Goal: Information Seeking & Learning: Find specific fact

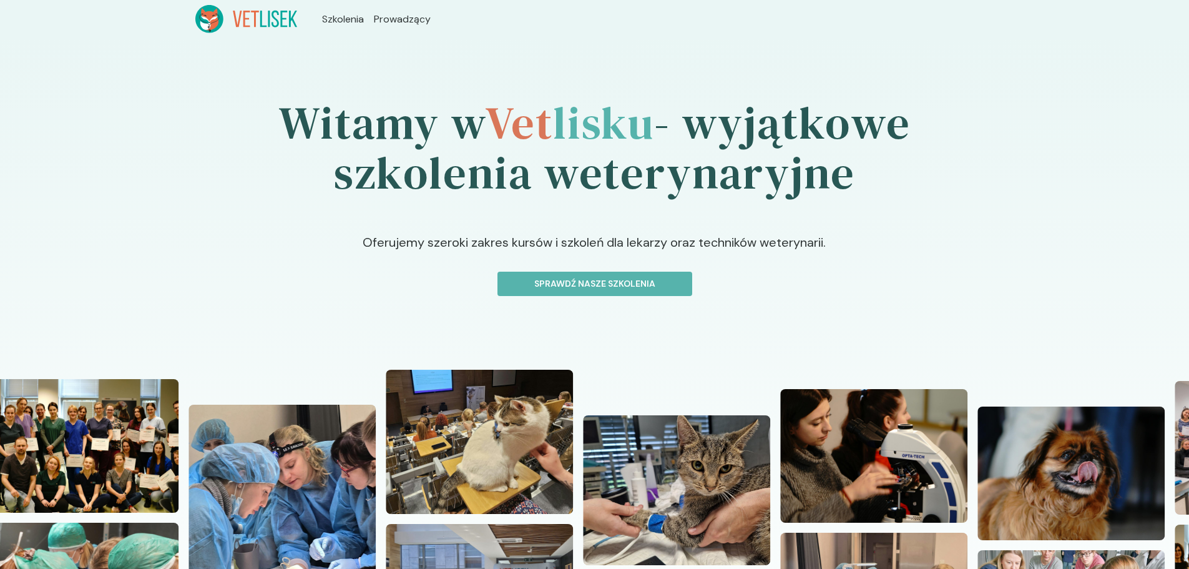
scroll to position [187, 0]
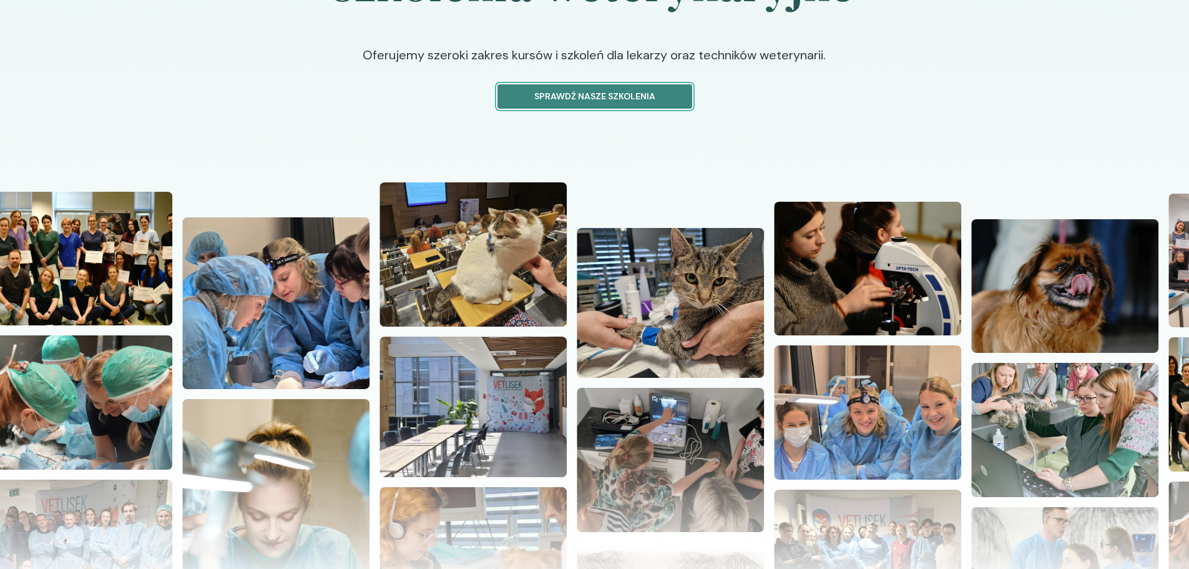
click at [620, 92] on p "Sprawdź nasze szkolenia" at bounding box center [595, 96] width 174 height 13
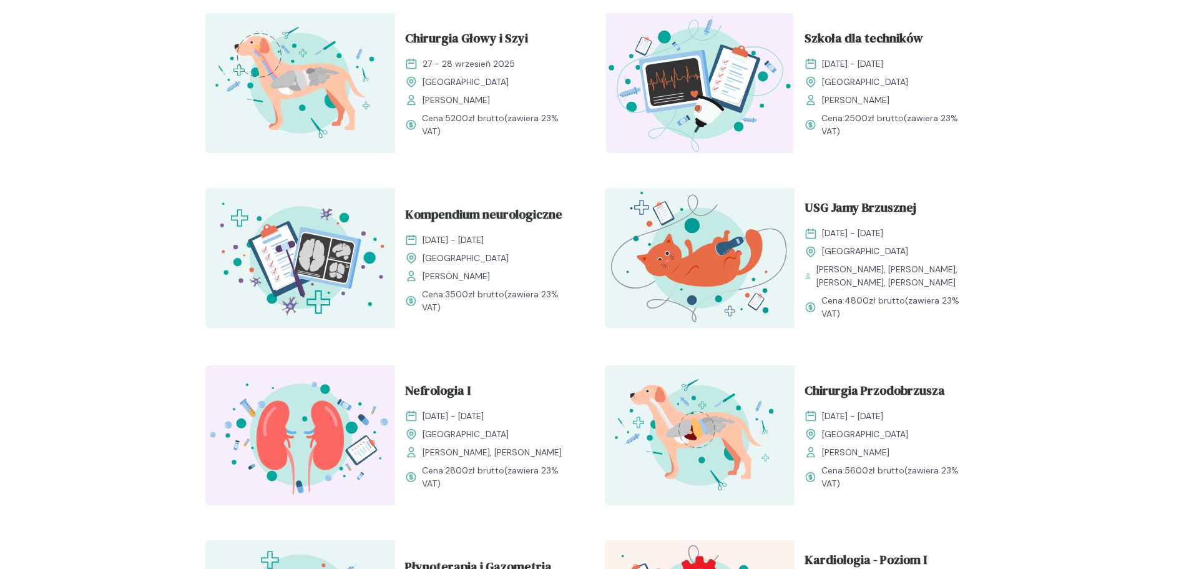
scroll to position [624, 0]
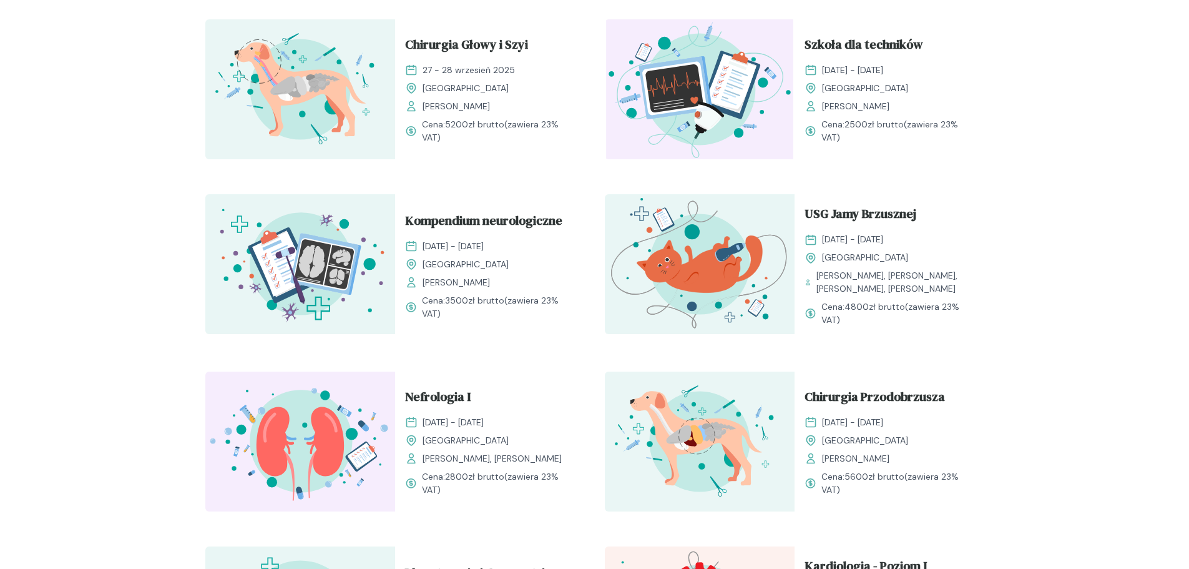
click at [768, 83] on img at bounding box center [700, 89] width 190 height 140
click at [857, 43] on span "Szkoła dla techników" at bounding box center [864, 47] width 119 height 24
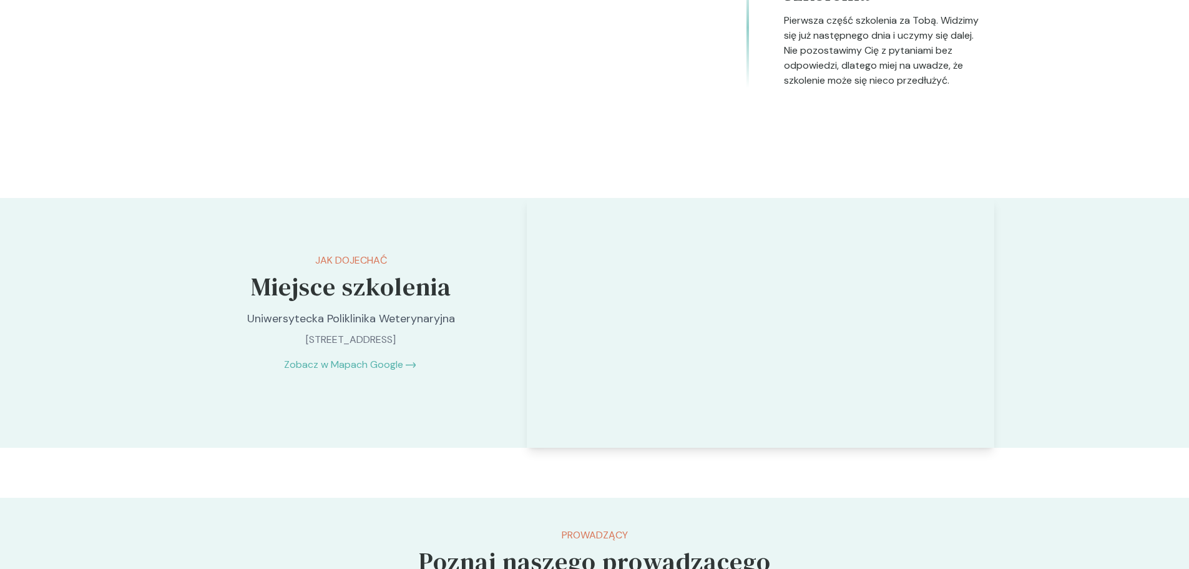
scroll to position [2559, 0]
drag, startPoint x: 251, startPoint y: 324, endPoint x: 325, endPoint y: 326, distance: 73.7
click at [325, 326] on p "Uniwersytecka Poliklinika Weterynaryjna" at bounding box center [351, 318] width 262 height 17
drag, startPoint x: 268, startPoint y: 342, endPoint x: 397, endPoint y: 343, distance: 128.6
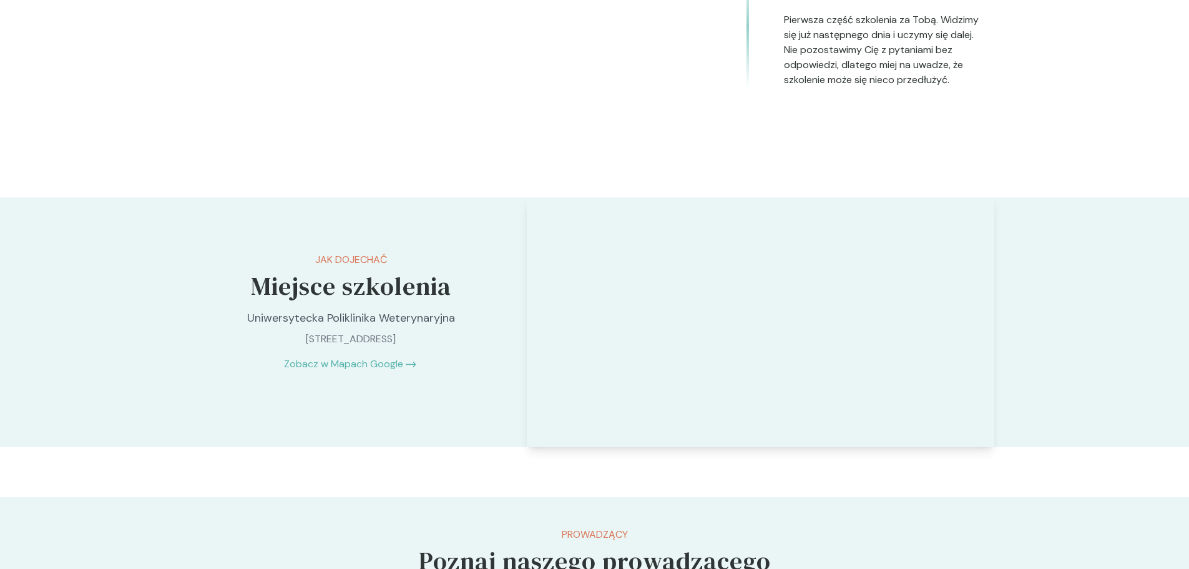
click at [397, 343] on p "[STREET_ADDRESS]" at bounding box center [351, 338] width 262 height 15
copy p "[STREET_ADDRESS]"
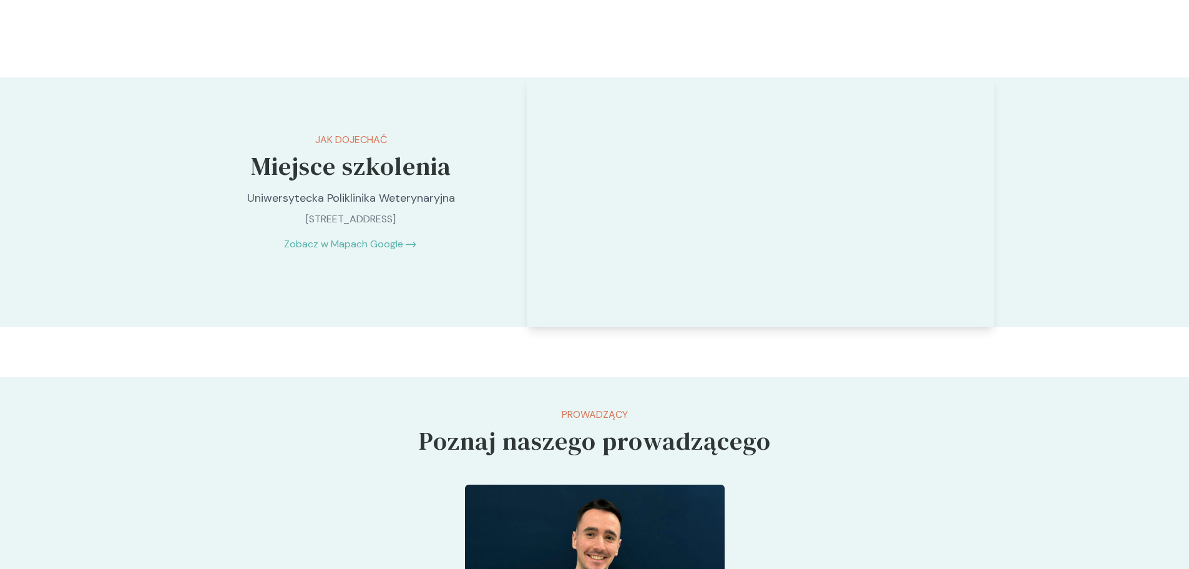
scroll to position [2617, 0]
